Goal: Task Accomplishment & Management: Use online tool/utility

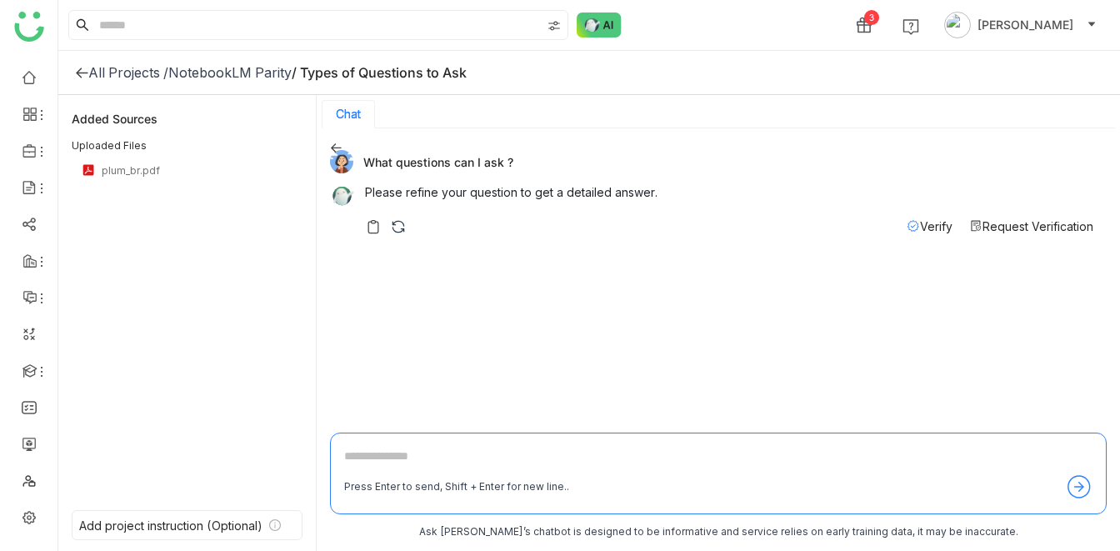
click at [256, 74] on div "NotebookLM Parity" at bounding box center [229, 72] width 123 height 17
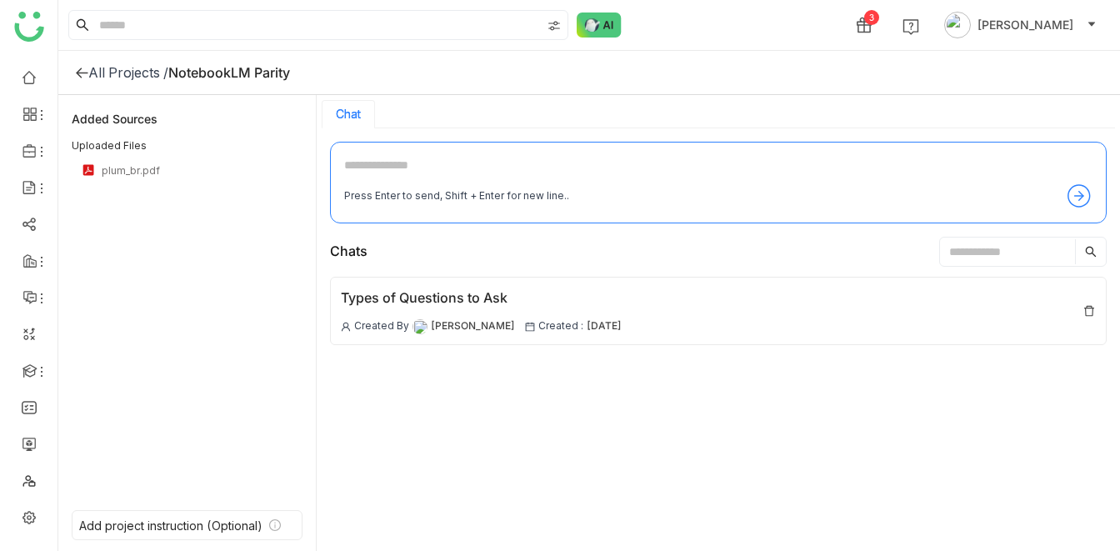
click at [137, 123] on div "Added Sources" at bounding box center [187, 118] width 231 height 20
click at [132, 70] on div "All Projects /" at bounding box center [128, 72] width 80 height 17
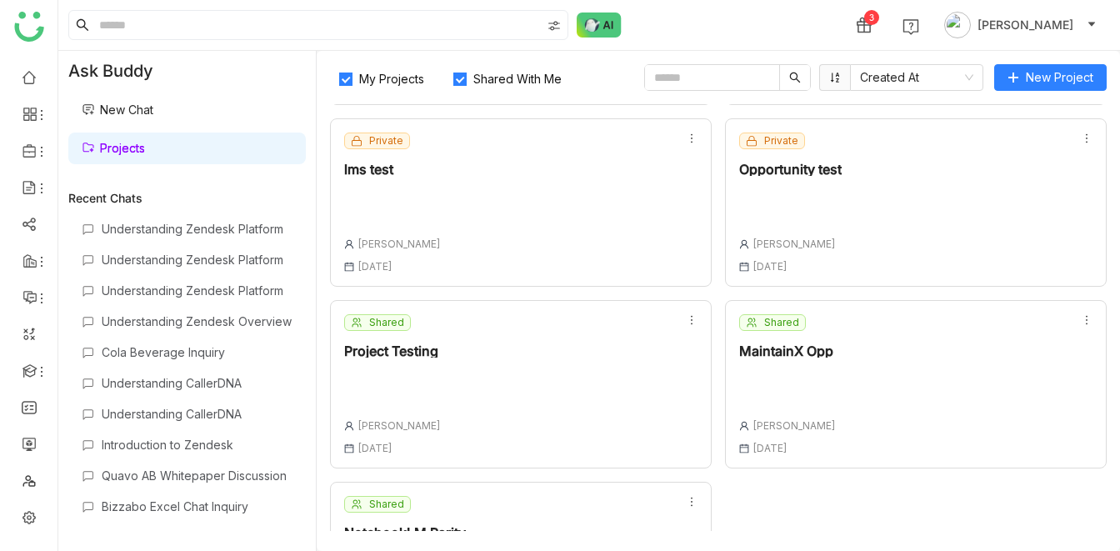
scroll to position [304, 0]
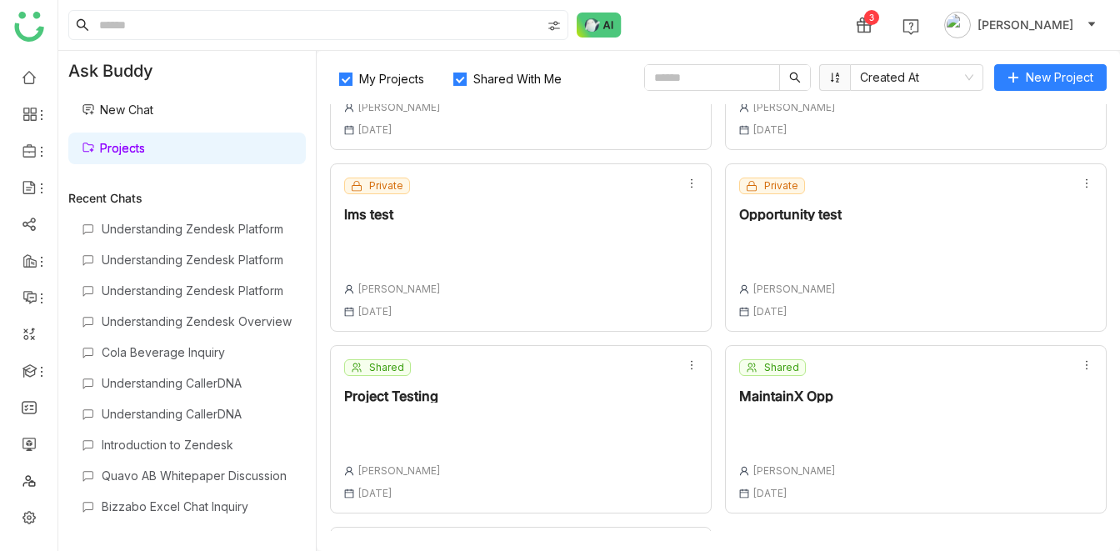
click at [845, 214] on div "Private Opportunity test [PERSON_NAME] [DATE]" at bounding box center [916, 247] width 382 height 168
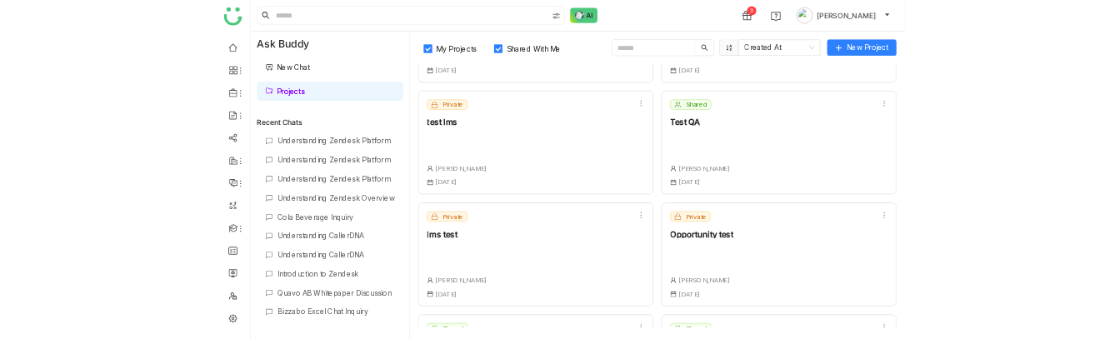
scroll to position [468, 0]
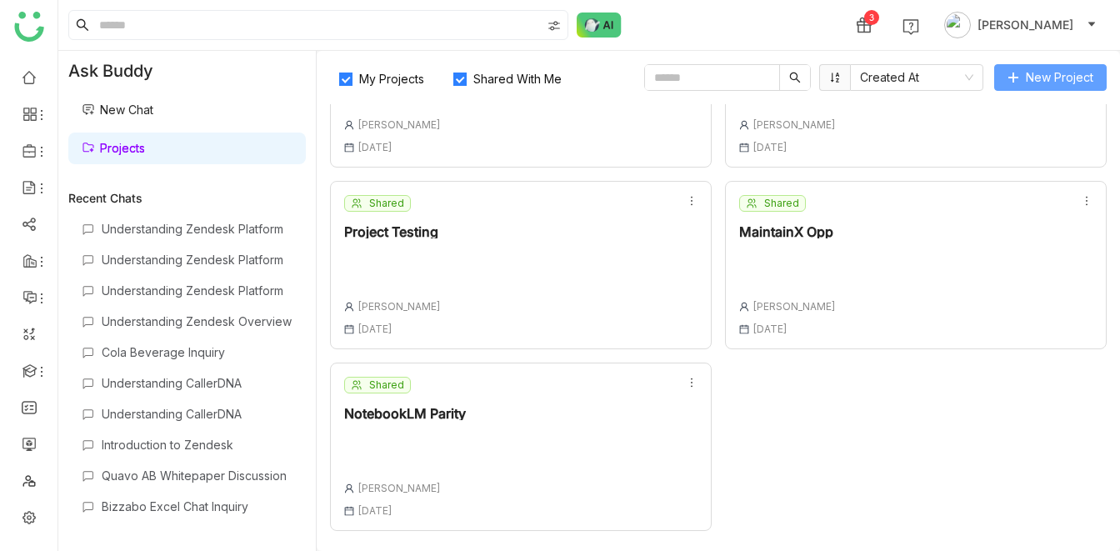
click at [1053, 84] on span "New Project" at bounding box center [1058, 77] width 67 height 18
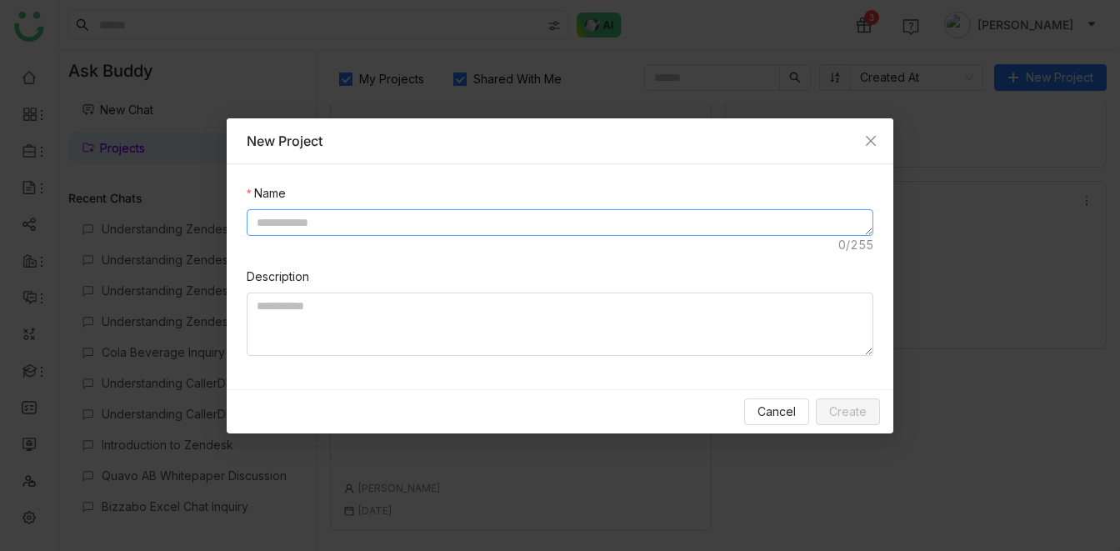
click at [366, 217] on textarea at bounding box center [560, 222] width 626 height 27
type textarea "**********"
click at [860, 338] on span "Create" at bounding box center [847, 411] width 37 height 18
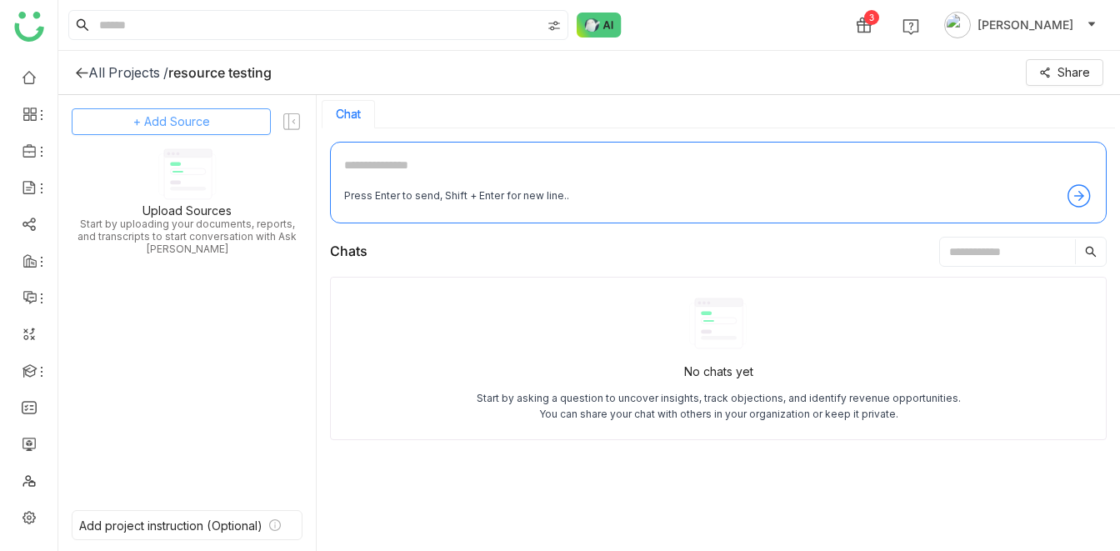
click at [184, 118] on span "+ Add Source" at bounding box center [171, 121] width 77 height 18
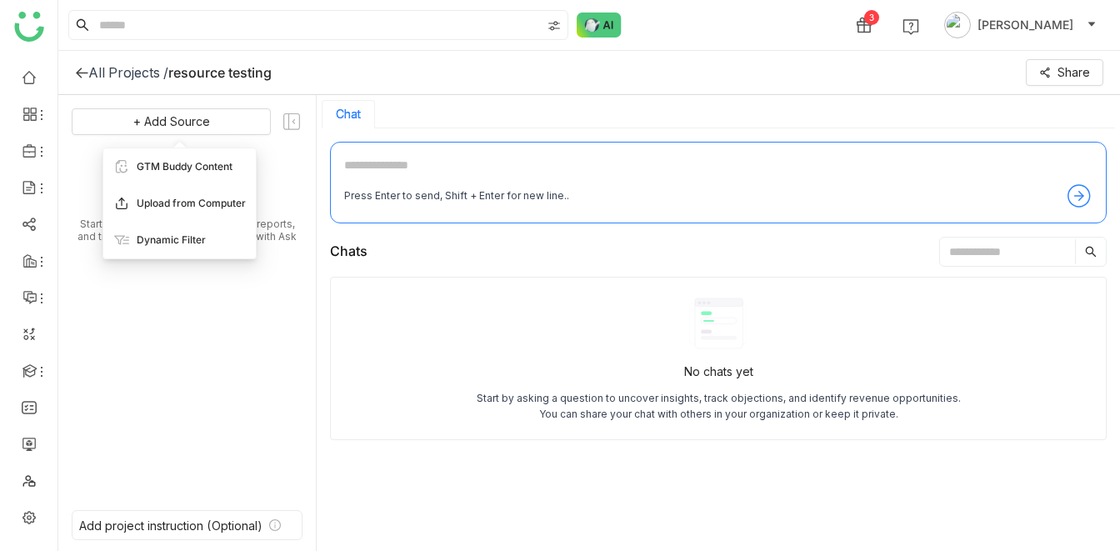
click at [172, 205] on span "Upload from Computer" at bounding box center [191, 203] width 109 height 15
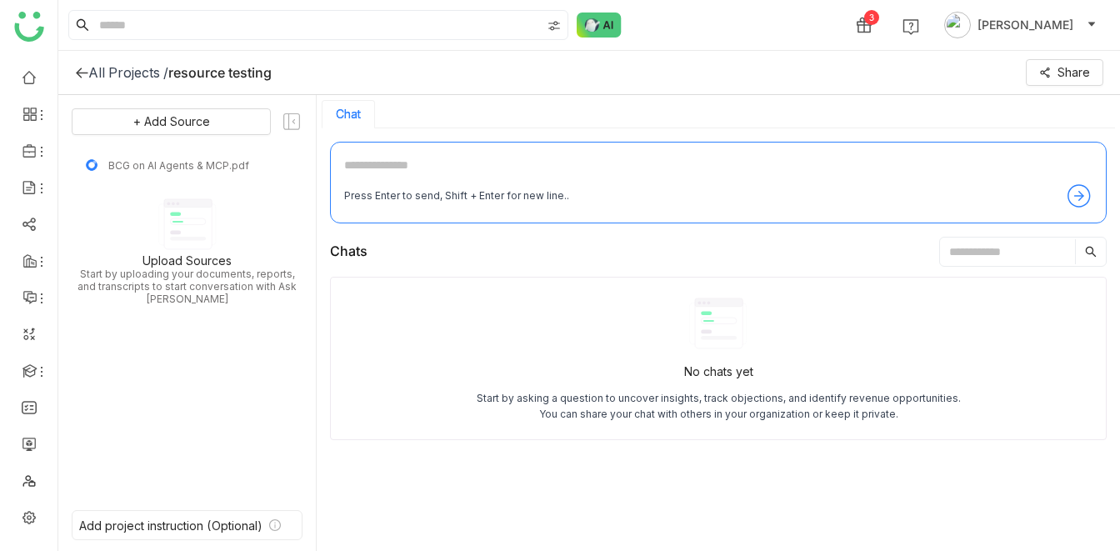
click at [716, 17] on div "3 [PERSON_NAME]" at bounding box center [588, 25] width 1061 height 50
click at [712, 30] on div "3 [PERSON_NAME]" at bounding box center [588, 25] width 1061 height 50
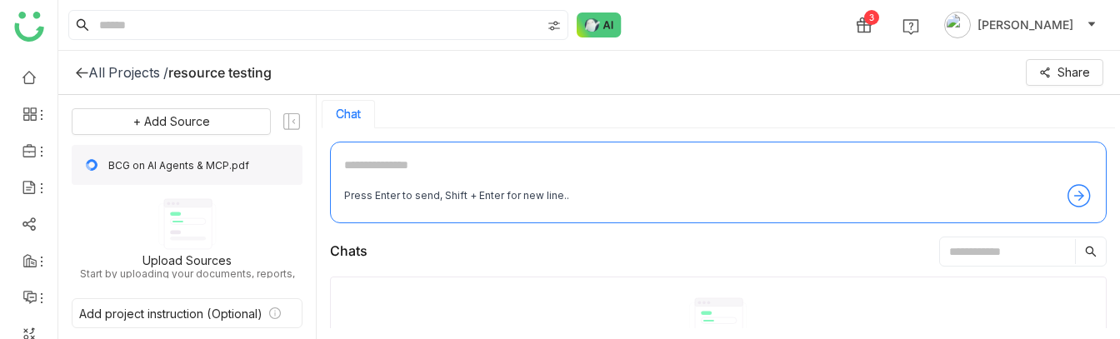
click at [85, 163] on img at bounding box center [92, 165] width 20 height 20
click at [148, 168] on span "BCG on AI Agents & MCP.pdf" at bounding box center [200, 165] width 184 height 12
